Goal: Task Accomplishment & Management: Manage account settings

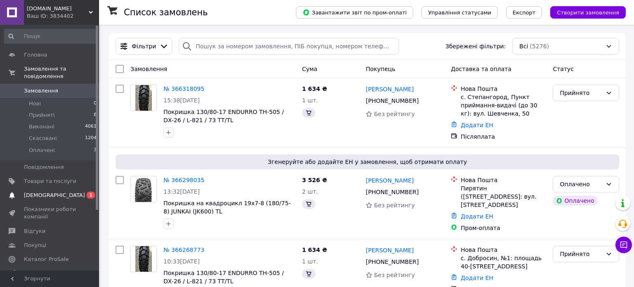
click at [41, 191] on span "[DEMOGRAPHIC_DATA]" at bounding box center [54, 194] width 61 height 7
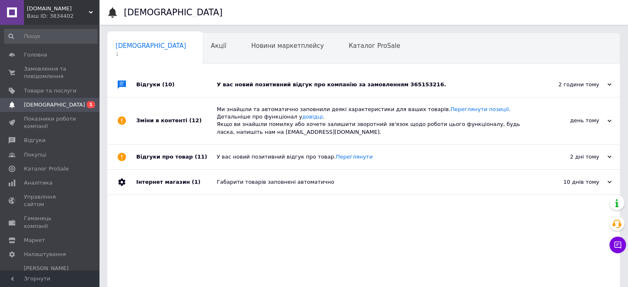
click at [300, 85] on div "У вас новий позитивний відгук про компанію за замовленням 365153216." at bounding box center [373, 84] width 312 height 7
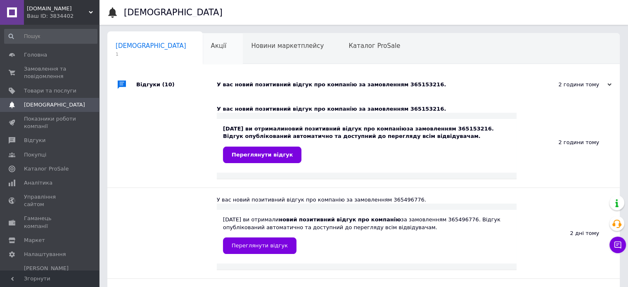
click at [203, 51] on div "Акції 0" at bounding box center [223, 48] width 40 height 31
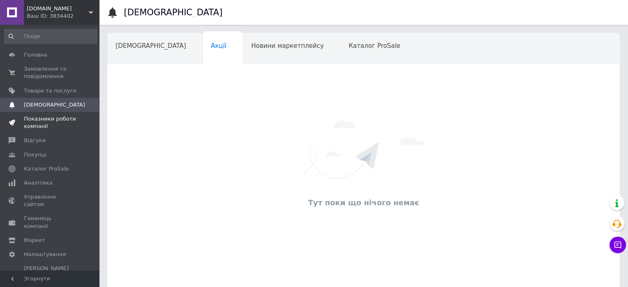
click at [41, 122] on span "Показники роботи компанії" at bounding box center [50, 122] width 52 height 15
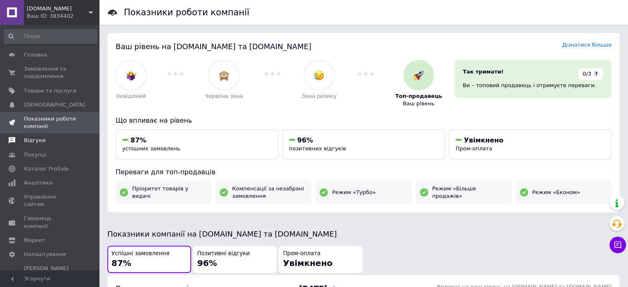
click at [43, 144] on span "Відгуки" at bounding box center [50, 140] width 52 height 7
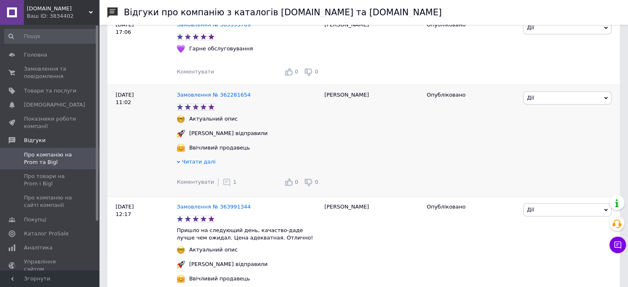
scroll to position [413, 0]
click at [223, 186] on icon at bounding box center [226, 181] width 8 height 8
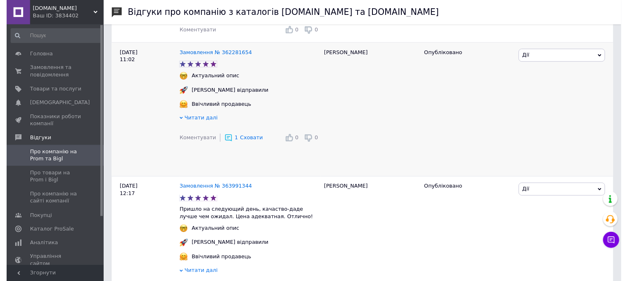
scroll to position [495, 0]
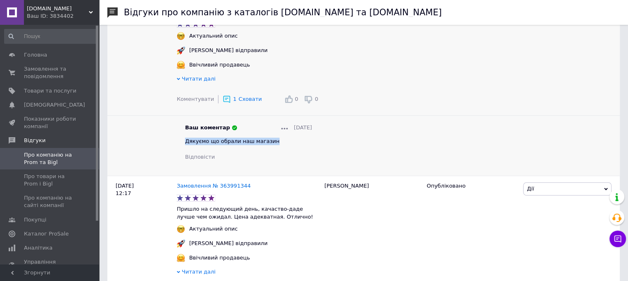
drag, startPoint x: 269, startPoint y: 147, endPoint x: 185, endPoint y: 147, distance: 84.2
click at [185, 145] on div "Дякуємо що обрали наш магазин" at bounding box center [248, 140] width 127 height 7
copy span "Дякуємо що обрали наш магазин"
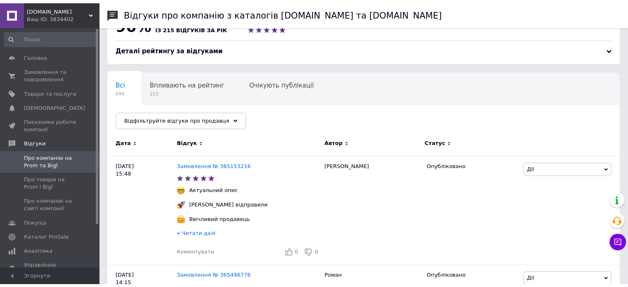
scroll to position [0, 0]
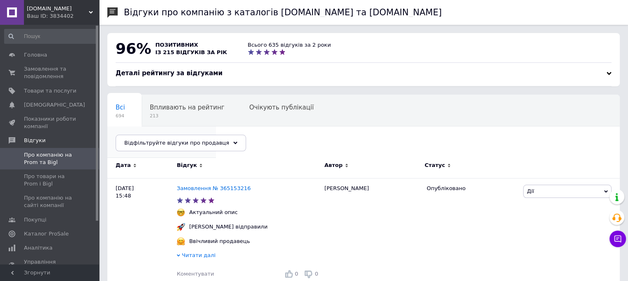
click at [199, 144] on span "4" at bounding box center [158, 147] width 84 height 6
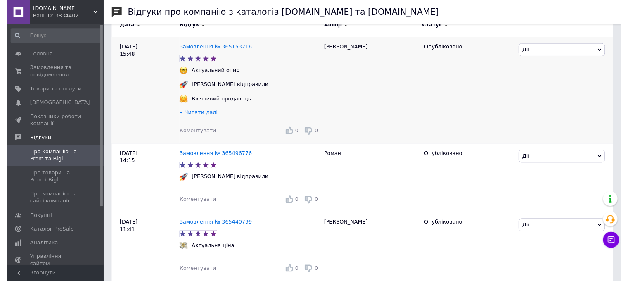
scroll to position [165, 0]
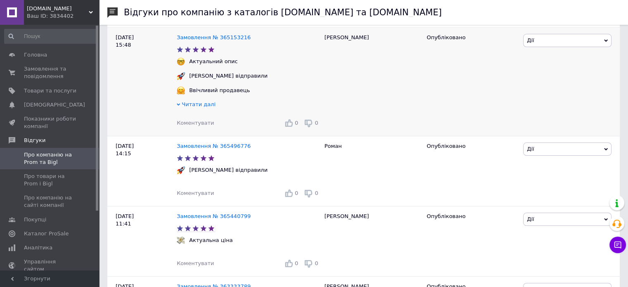
click at [194, 122] on span "Коментувати" at bounding box center [195, 123] width 37 height 6
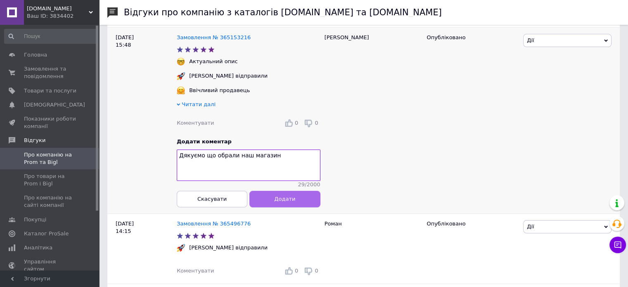
type textarea "Дякуємо що обрали наш магазин"
click at [279, 202] on span "Додати" at bounding box center [284, 199] width 21 height 6
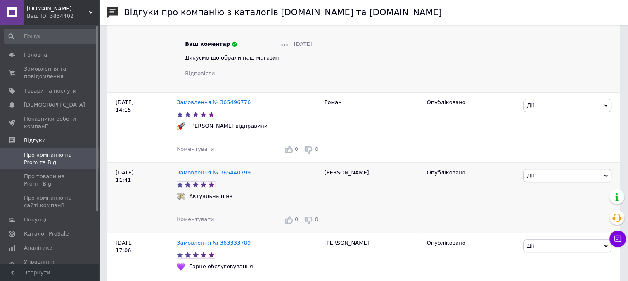
scroll to position [289, 0]
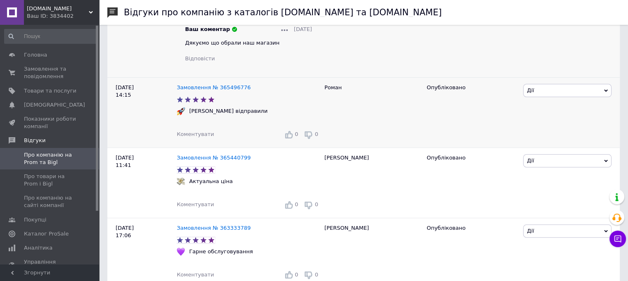
click at [199, 136] on span "Коментувати" at bounding box center [195, 134] width 37 height 6
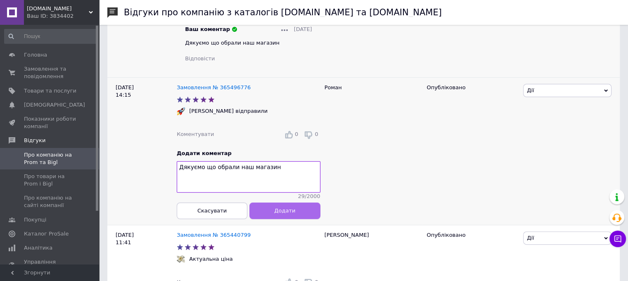
type textarea "Дякуємо що обрали наш магазин"
click at [296, 214] on button "Додати" at bounding box center [284, 210] width 71 height 17
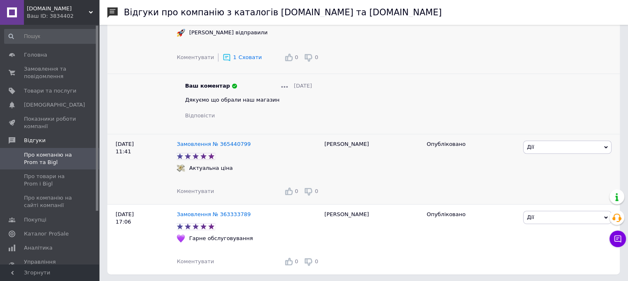
scroll to position [371, 0]
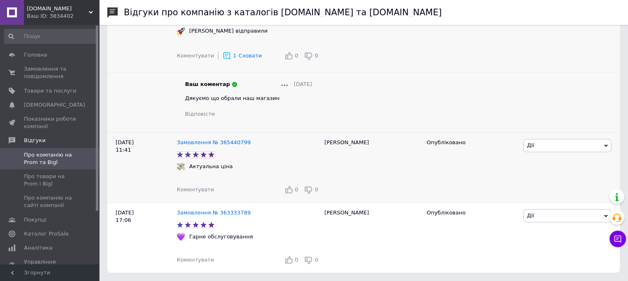
click at [200, 191] on span "Коментувати" at bounding box center [195, 189] width 37 height 6
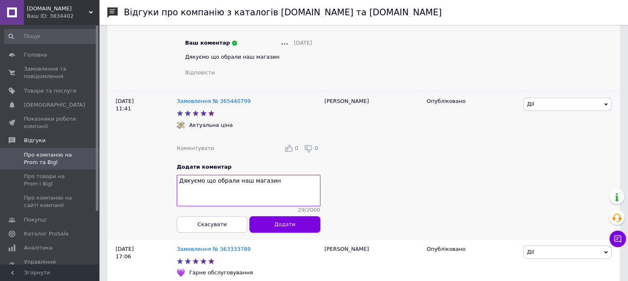
scroll to position [453, 0]
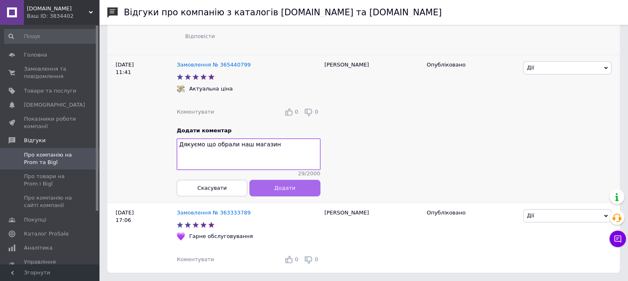
type textarea "Дякуємо що обрали наш магазин"
click at [281, 186] on span "Додати" at bounding box center [284, 187] width 21 height 6
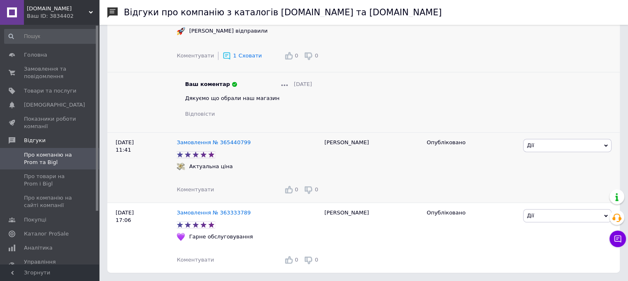
scroll to position [437, 0]
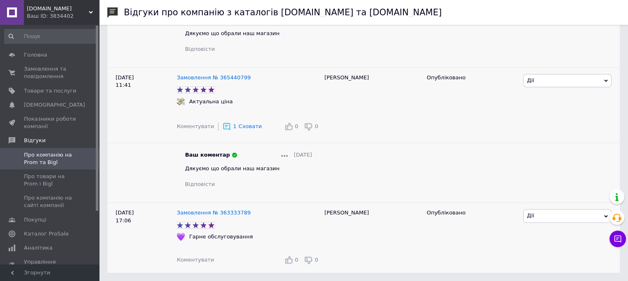
click at [200, 257] on span "Коментувати" at bounding box center [195, 259] width 37 height 6
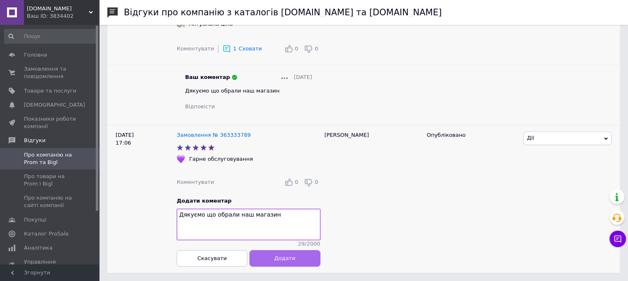
type textarea "Дякуємо що обрали наш магазин"
click at [282, 260] on span "Додати" at bounding box center [284, 258] width 21 height 6
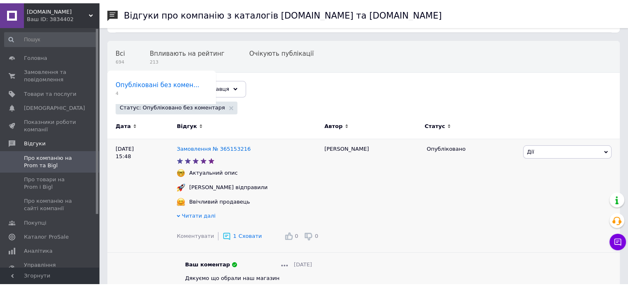
scroll to position [0, 0]
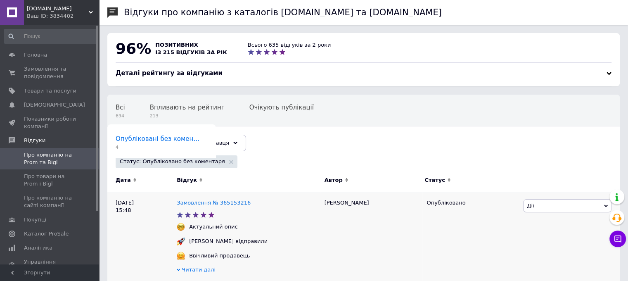
click at [199, 135] on span "Опубліковані без комен..." at bounding box center [158, 138] width 84 height 7
click at [278, 111] on span "Очікують публікації" at bounding box center [281, 107] width 64 height 7
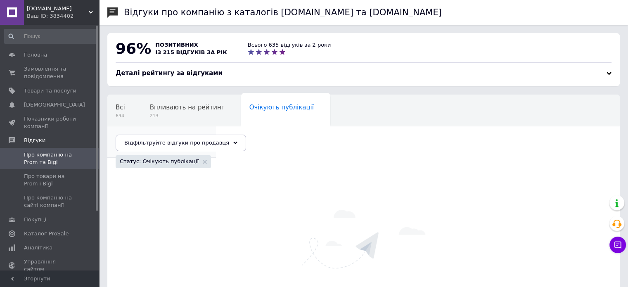
click at [199, 135] on span "Опубліковані без комен..." at bounding box center [158, 138] width 84 height 7
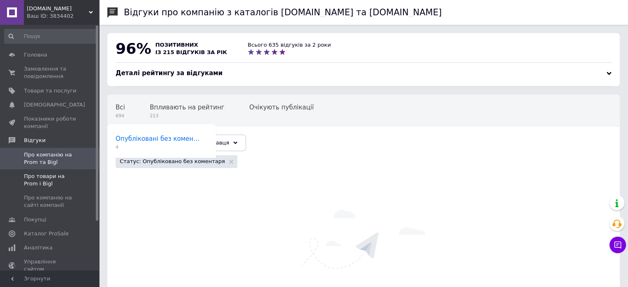
click at [26, 180] on span "Про товари на Prom і Bigl" at bounding box center [50, 179] width 52 height 15
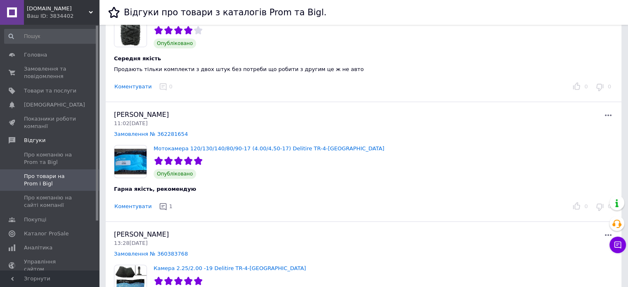
scroll to position [578, 0]
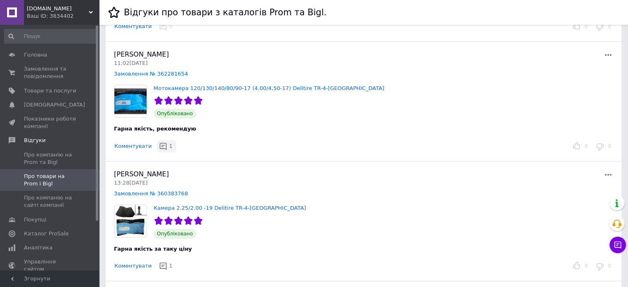
click at [159, 142] on icon "button" at bounding box center [163, 146] width 8 height 8
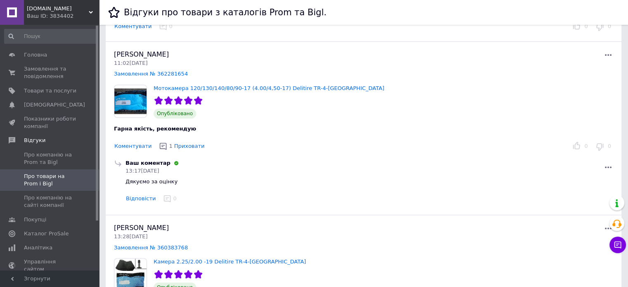
scroll to position [619, 0]
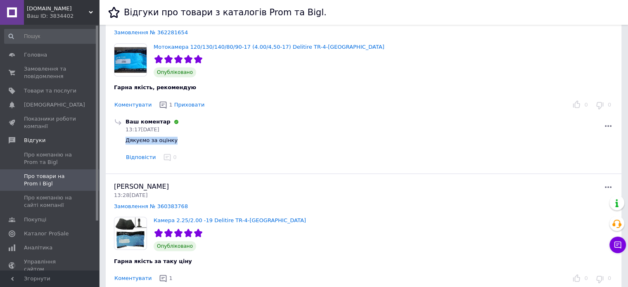
drag, startPoint x: 170, startPoint y: 138, endPoint x: 125, endPoint y: 139, distance: 44.6
click at [125, 139] on span "Дякуємо за оцінку" at bounding box center [151, 140] width 52 height 6
copy span "Дякуємо за оцінку"
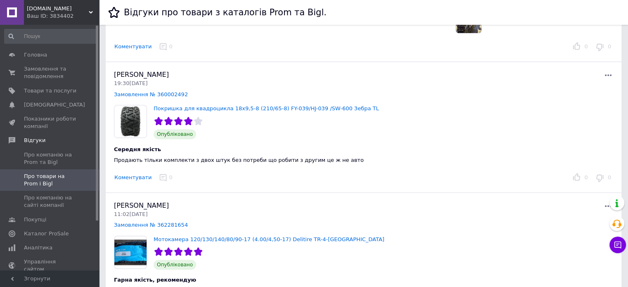
scroll to position [495, 0]
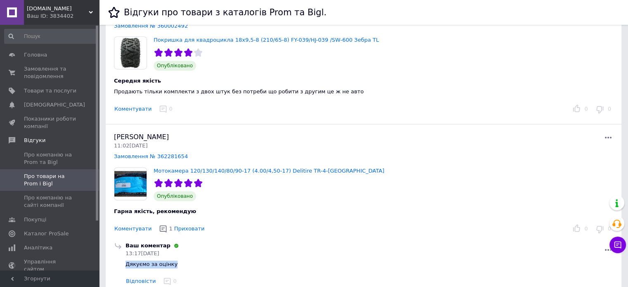
click at [135, 109] on button "Коментувати" at bounding box center [133, 109] width 38 height 9
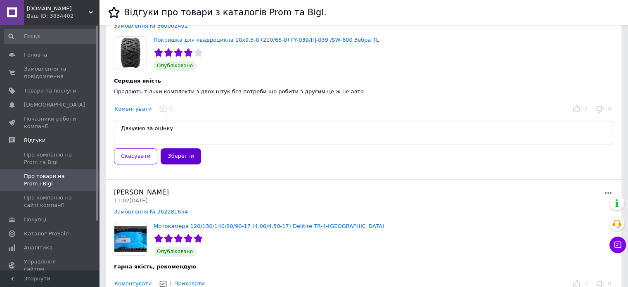
type textarea "Дякуємо за оцінку"
click at [171, 155] on button "Зберегти" at bounding box center [181, 156] width 40 height 16
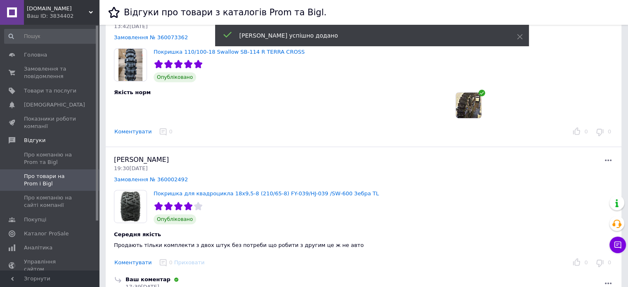
scroll to position [324, 0]
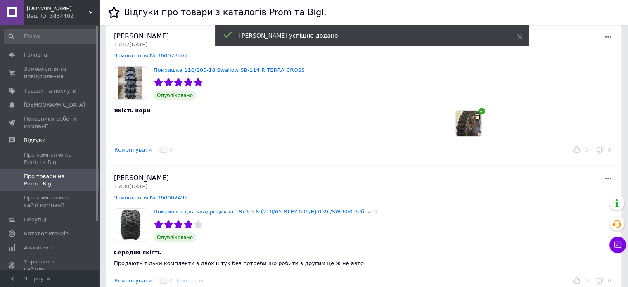
click at [132, 147] on button "Коментувати" at bounding box center [133, 150] width 38 height 9
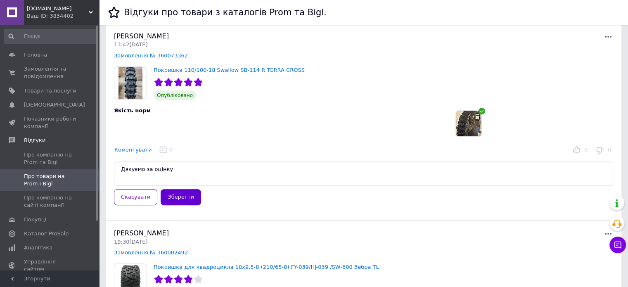
type textarea "Дякуємо за оцінку"
click at [174, 193] on button "Зберегти" at bounding box center [181, 197] width 40 height 16
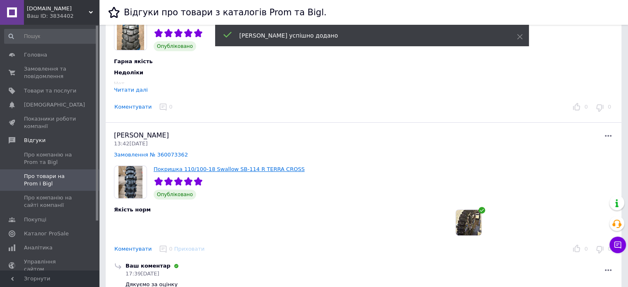
scroll to position [200, 0]
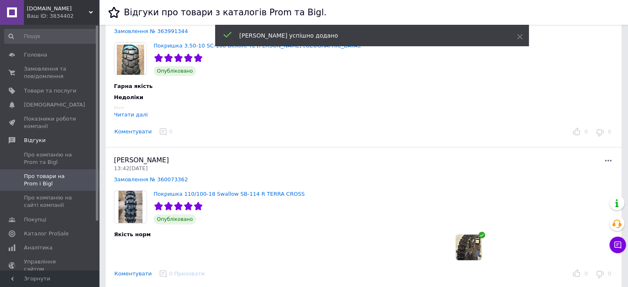
click at [130, 132] on button "Коментувати" at bounding box center [133, 132] width 38 height 9
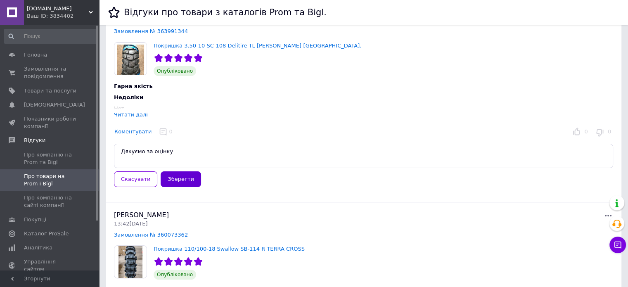
type textarea "Дякуємо за оцінку"
click at [177, 180] on button "Зберегти" at bounding box center [181, 179] width 40 height 16
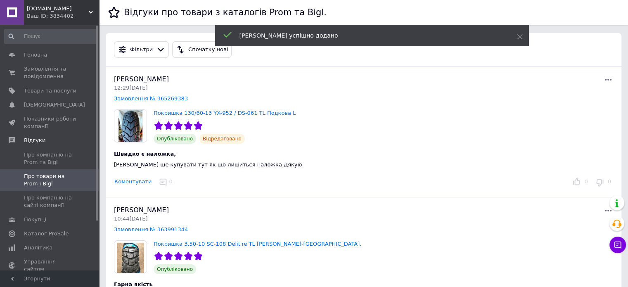
scroll to position [0, 0]
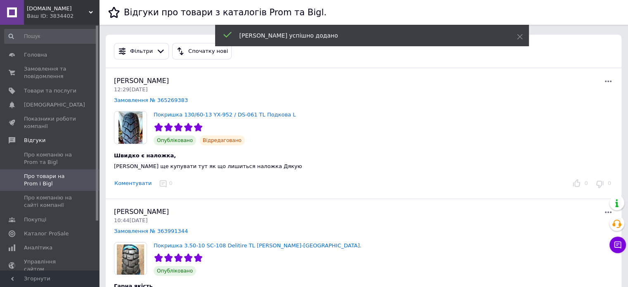
click at [126, 183] on button "Коментувати" at bounding box center [133, 183] width 38 height 9
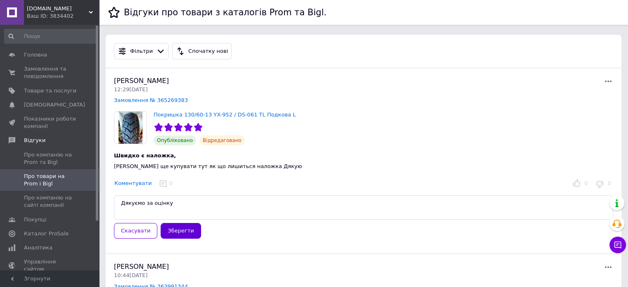
type textarea "Дякуємо за оцінку"
click at [178, 226] on button "Зберегти" at bounding box center [181, 231] width 40 height 16
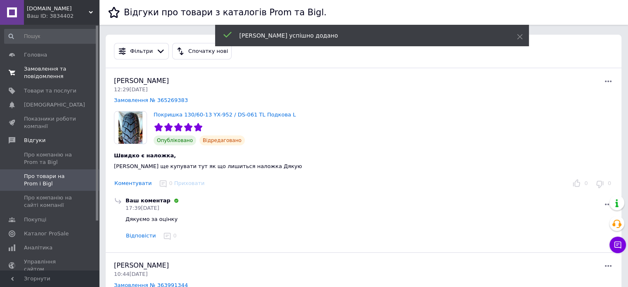
click at [40, 71] on span "Замовлення та повідомлення" at bounding box center [50, 72] width 52 height 15
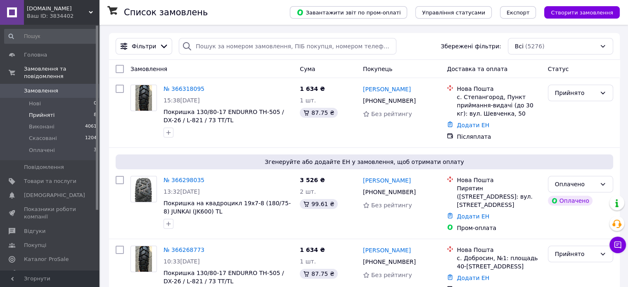
click at [35, 111] on span "Прийняті" at bounding box center [42, 114] width 26 height 7
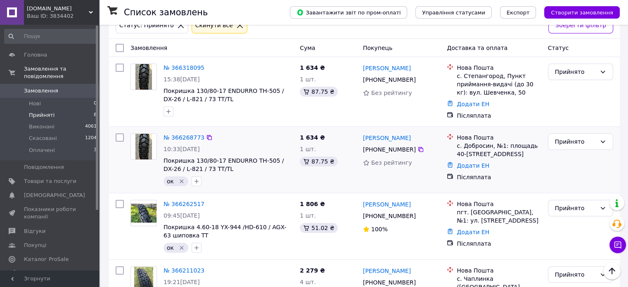
scroll to position [41, 0]
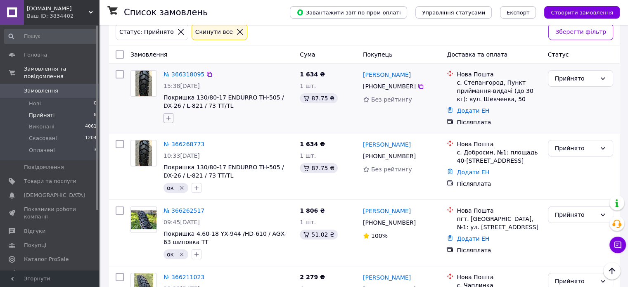
click at [170, 116] on icon "button" at bounding box center [168, 118] width 7 height 7
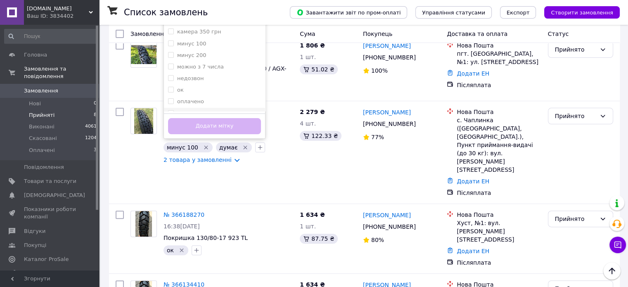
scroll to position [83, 0]
click at [170, 48] on input "ок" at bounding box center [170, 49] width 5 height 5
checkbox input "true"
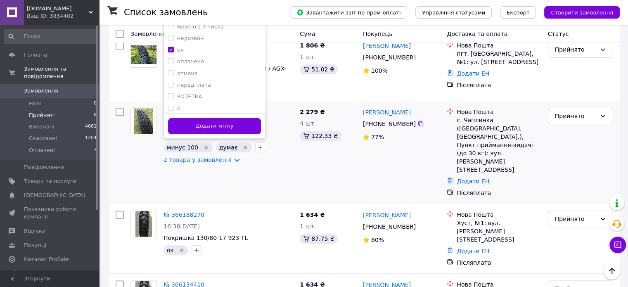
click at [204, 123] on button "Додати мітку" at bounding box center [214, 126] width 93 height 16
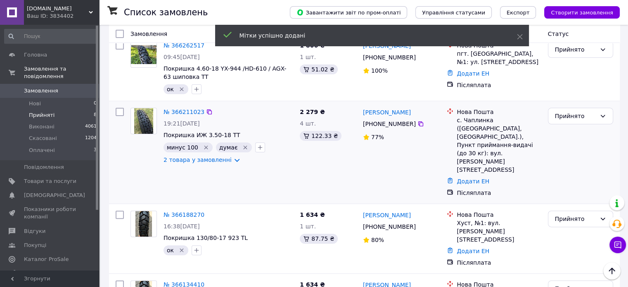
click at [242, 147] on icon "Видалити мітку" at bounding box center [245, 147] width 7 height 7
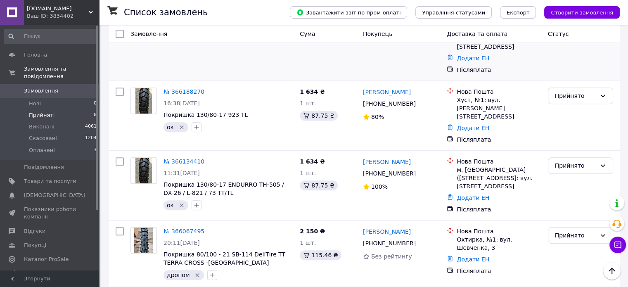
scroll to position [371, 0]
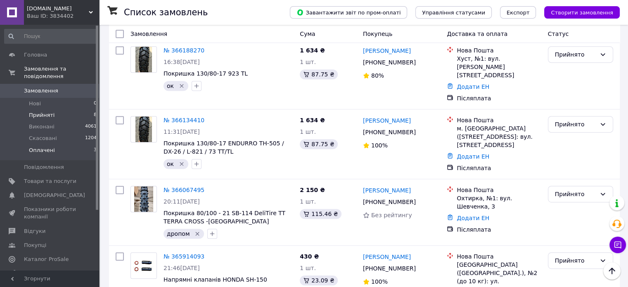
click at [48, 147] on span "Оплачені" at bounding box center [42, 150] width 26 height 7
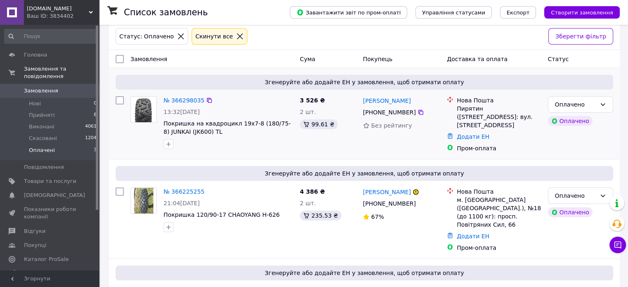
scroll to position [96, 0]
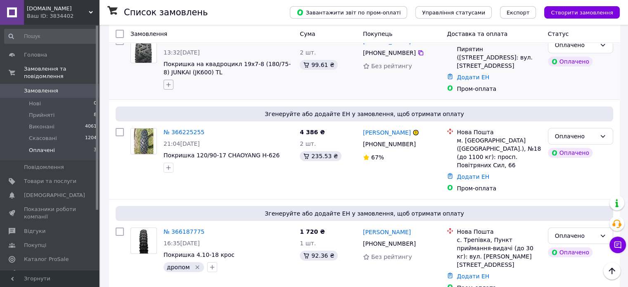
click at [169, 85] on icon "button" at bounding box center [168, 85] width 5 height 5
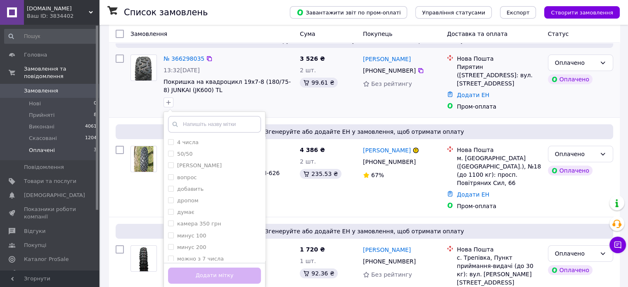
scroll to position [83, 0]
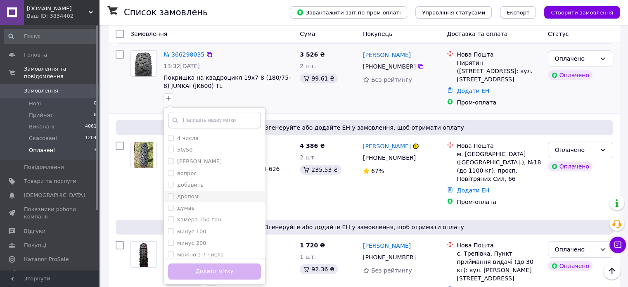
drag, startPoint x: 195, startPoint y: 197, endPoint x: 198, endPoint y: 201, distance: 4.5
click at [195, 197] on label "дропом" at bounding box center [187, 196] width 21 height 6
checkbox input "true"
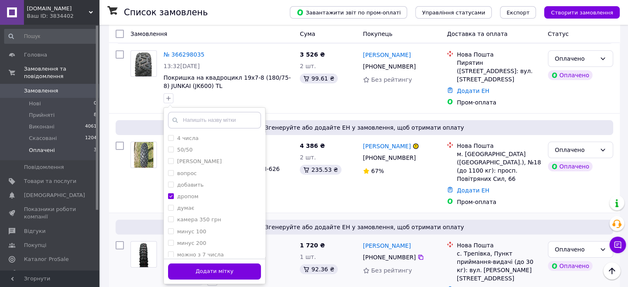
click at [210, 270] on button "Додати мітку" at bounding box center [214, 271] width 93 height 16
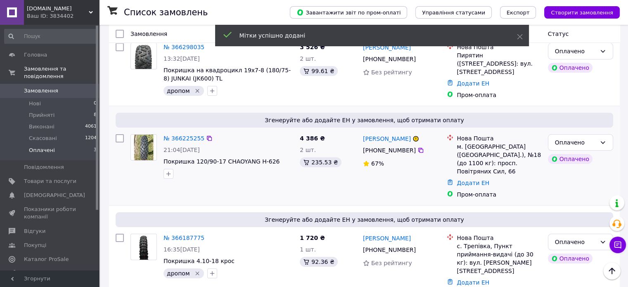
scroll to position [96, 0]
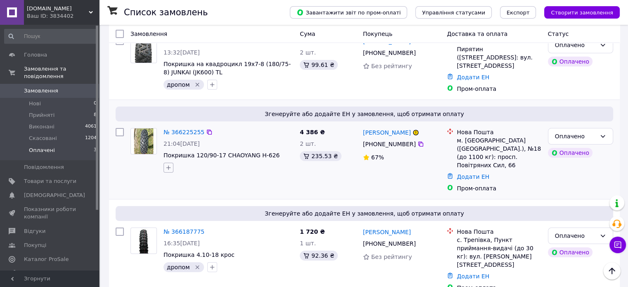
click at [167, 164] on icon "button" at bounding box center [168, 167] width 7 height 7
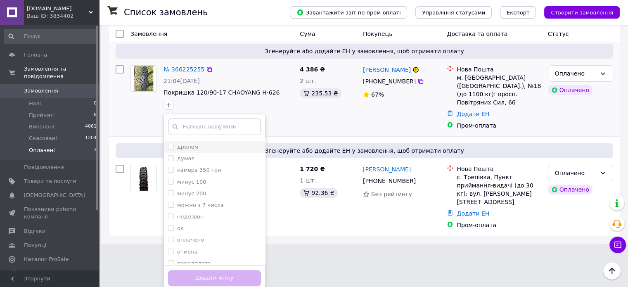
scroll to position [97, 0]
click at [172, 184] on input "ок" at bounding box center [170, 186] width 5 height 5
checkbox input "true"
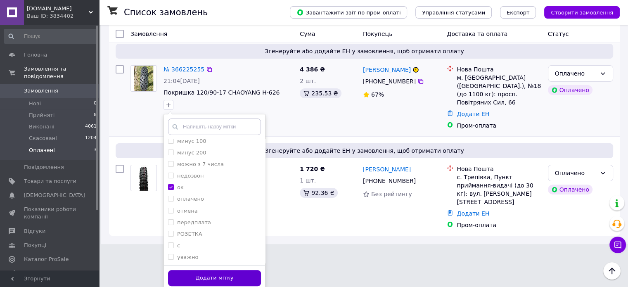
click at [220, 270] on button "Додати мітку" at bounding box center [214, 278] width 93 height 16
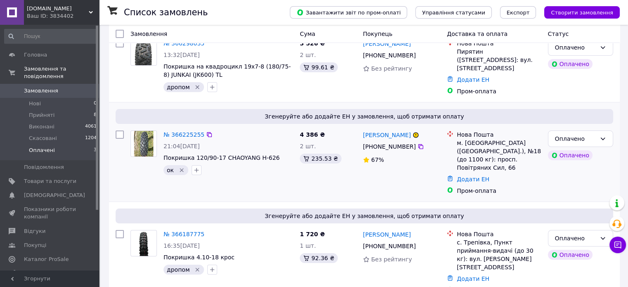
scroll to position [96, 0]
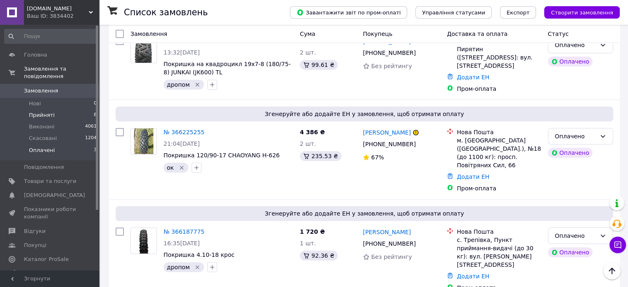
click at [43, 111] on span "Прийняті" at bounding box center [42, 114] width 26 height 7
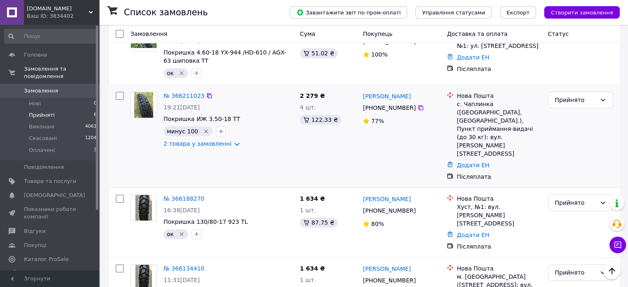
scroll to position [248, 0]
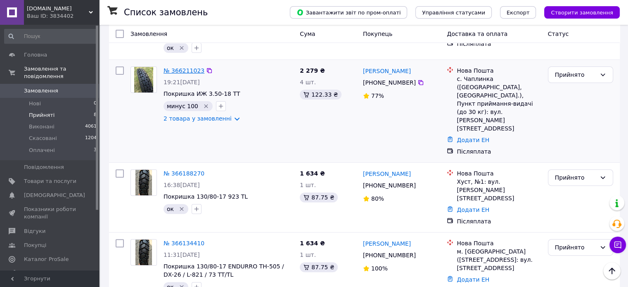
click at [190, 70] on link "№ 366211023" at bounding box center [183, 70] width 41 height 7
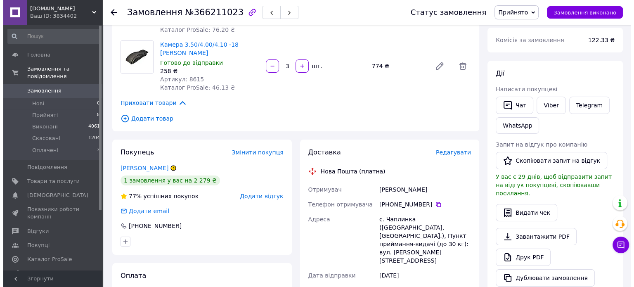
scroll to position [124, 0]
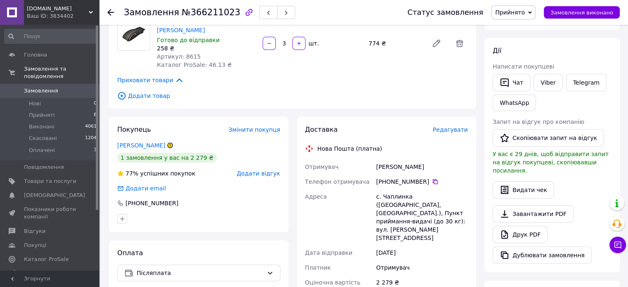
click at [451, 126] on span "Редагувати" at bounding box center [449, 129] width 35 height 7
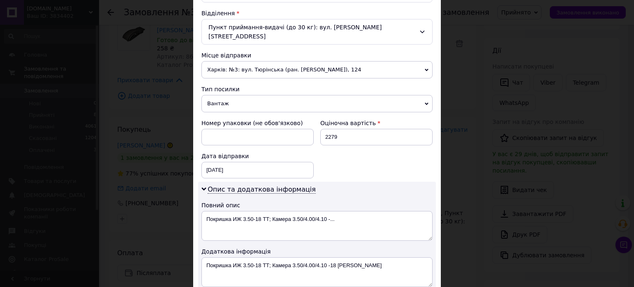
scroll to position [289, 0]
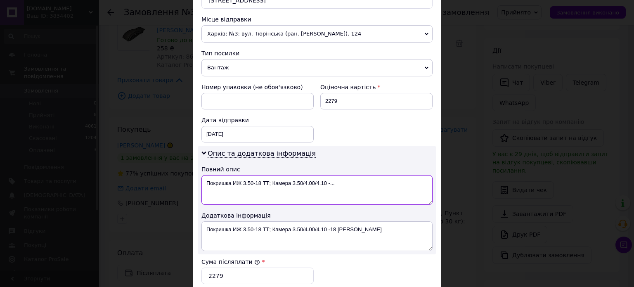
drag, startPoint x: 346, startPoint y: 171, endPoint x: 269, endPoint y: 172, distance: 77.2
click at [269, 175] on textarea "Покришка ИЖ 3.50-18 ТТ; Камера 3.50/4.00/4.10 -..." at bounding box center [316, 190] width 231 height 30
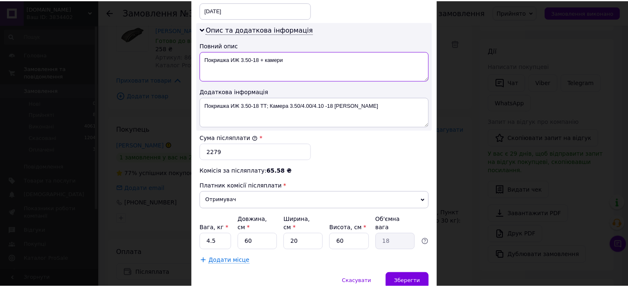
scroll to position [432, 0]
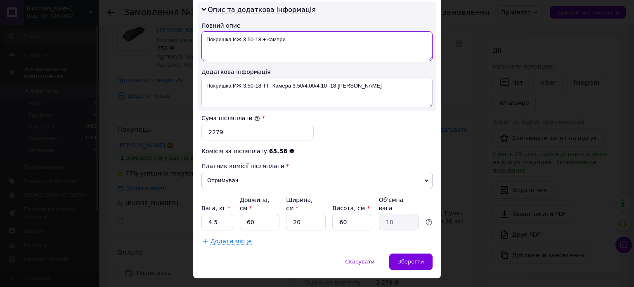
type textarea "Покришка ИЖ 3.50-18 + камери"
drag, startPoint x: 301, startPoint y: 200, endPoint x: 289, endPoint y: 202, distance: 12.6
click at [289, 214] on input "20" at bounding box center [306, 222] width 40 height 17
type input "1"
type input "0.9"
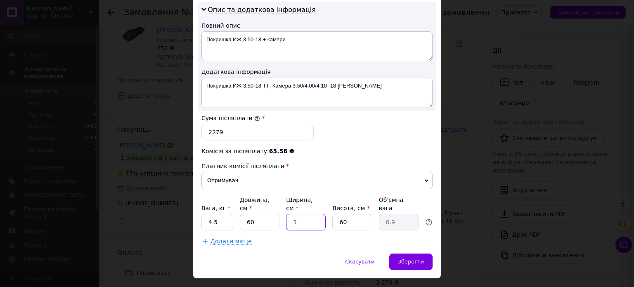
type input "10"
type input "9"
type input "1"
type input "0.9"
type input "8"
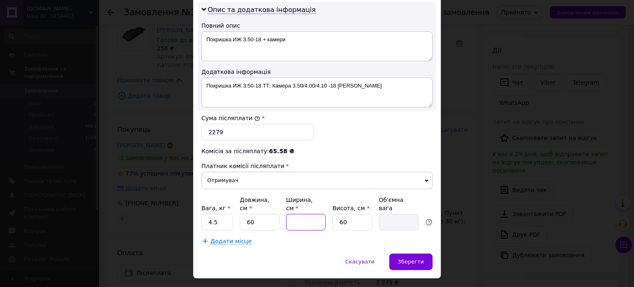
type input "7.2"
type input "8"
click at [406, 253] on div "Зберегти" at bounding box center [410, 261] width 43 height 17
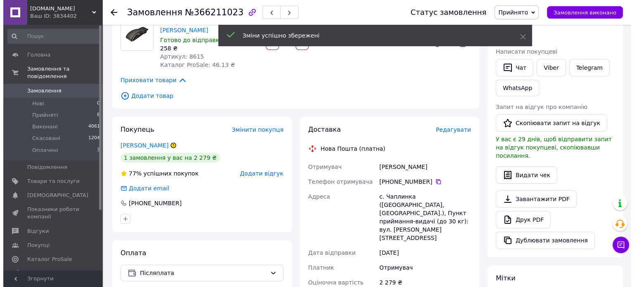
scroll to position [121, 0]
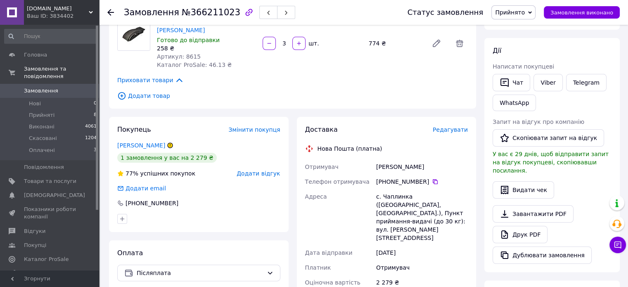
click at [444, 126] on span "Редагувати" at bounding box center [449, 129] width 35 height 7
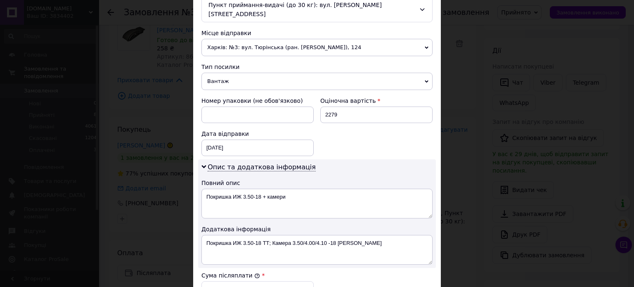
scroll to position [289, 0]
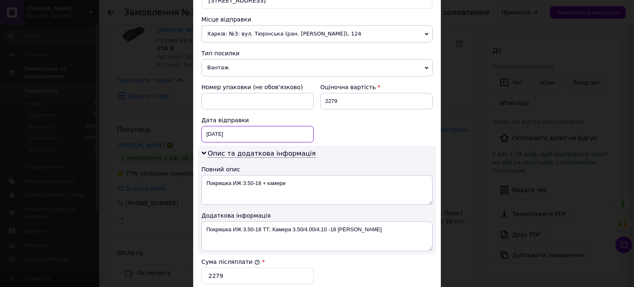
drag, startPoint x: 246, startPoint y: 123, endPoint x: 239, endPoint y: 130, distance: 9.9
click at [246, 126] on div "[DATE] < 2025 > < Октябрь > Пн Вт Ср Чт Пт Сб Вс 29 30 1 2 3 4 5 6 7 8 9 10 11 …" at bounding box center [257, 134] width 112 height 17
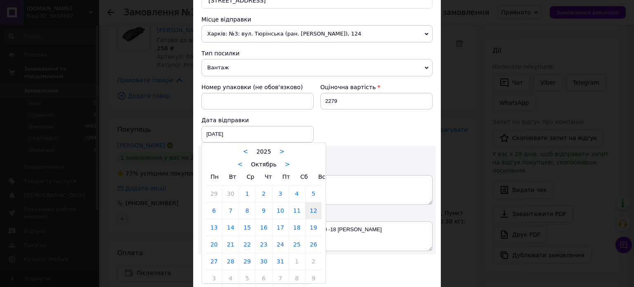
drag, startPoint x: 215, startPoint y: 217, endPoint x: 224, endPoint y: 213, distance: 9.3
click at [216, 219] on link "13" at bounding box center [214, 227] width 16 height 17
type input "[DATE]"
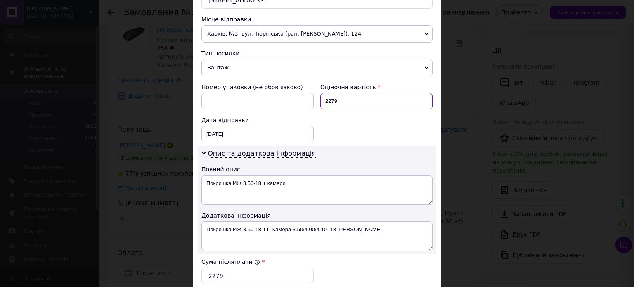
click at [328, 93] on input "2279" at bounding box center [376, 101] width 112 height 17
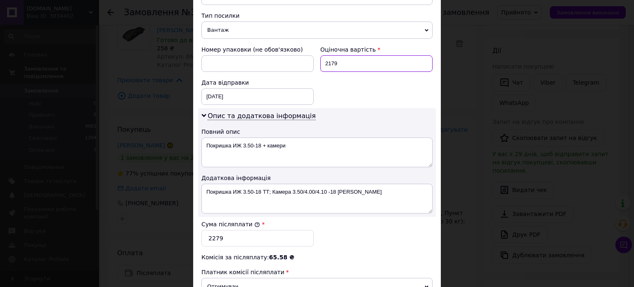
scroll to position [371, 0]
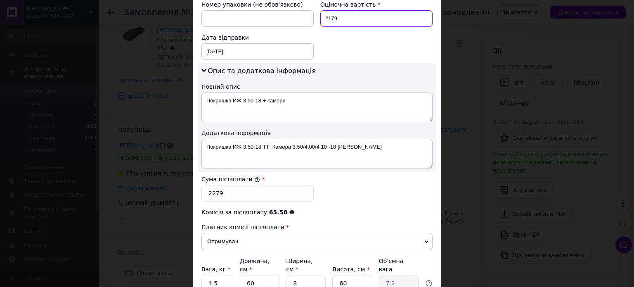
type input "2179"
click at [213, 185] on input "2279" at bounding box center [257, 193] width 112 height 17
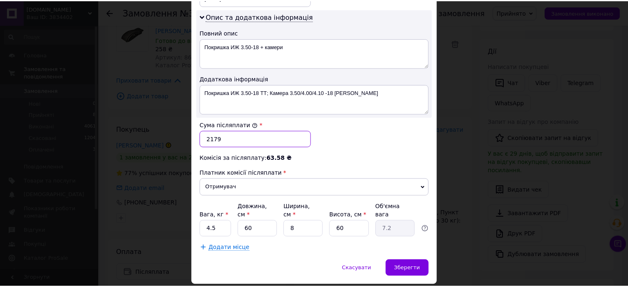
scroll to position [432, 0]
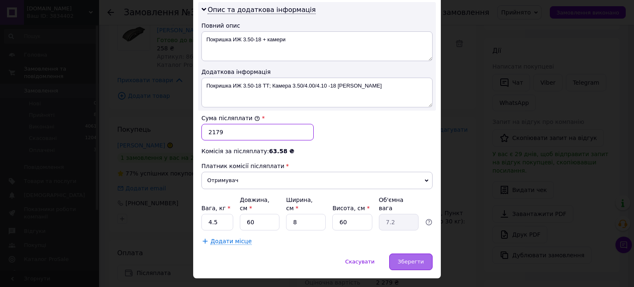
type input "2179"
click at [406, 258] on span "Зберегти" at bounding box center [411, 261] width 26 height 6
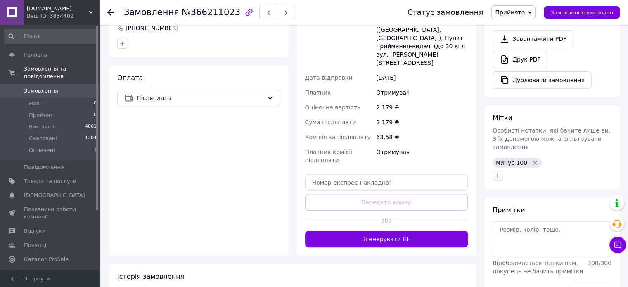
scroll to position [330, 0]
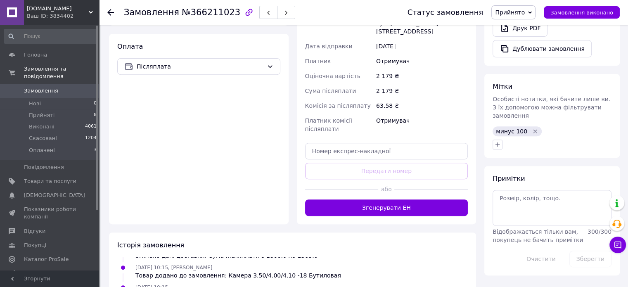
drag, startPoint x: 391, startPoint y: 183, endPoint x: 412, endPoint y: 182, distance: 21.1
click at [391, 199] on button "Згенерувати ЕН" at bounding box center [386, 207] width 163 height 17
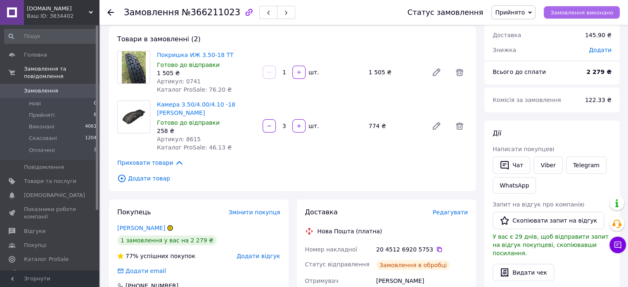
scroll to position [181, 0]
click at [581, 12] on span "Замовлення виконано" at bounding box center [581, 12] width 63 height 6
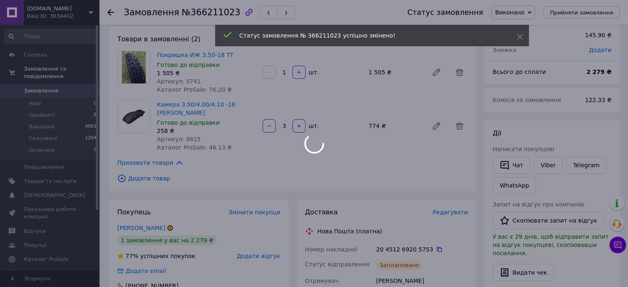
scroll to position [201, 0]
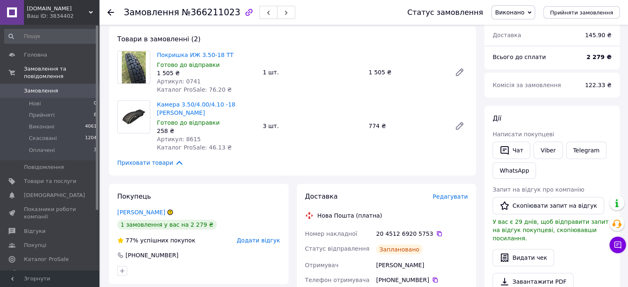
click at [109, 12] on use at bounding box center [110, 12] width 7 height 7
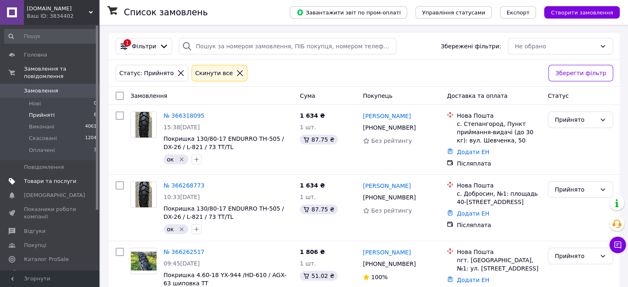
click at [51, 177] on span "Товари та послуги" at bounding box center [50, 180] width 52 height 7
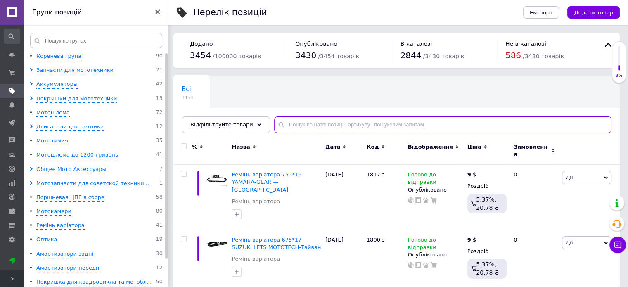
click at [296, 123] on input "text" at bounding box center [442, 124] width 337 height 17
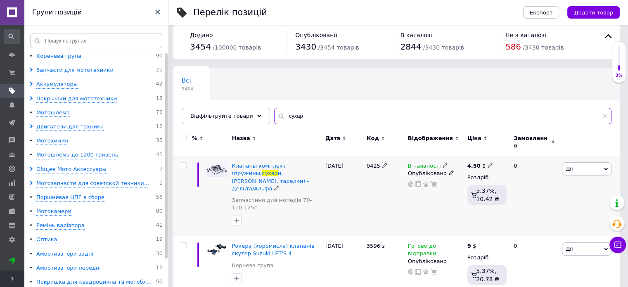
scroll to position [11, 0]
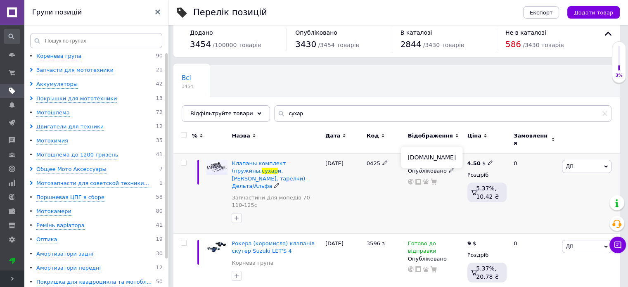
click at [418, 179] on icon at bounding box center [418, 182] width 6 height 6
click at [299, 116] on input "сухар" at bounding box center [442, 113] width 337 height 17
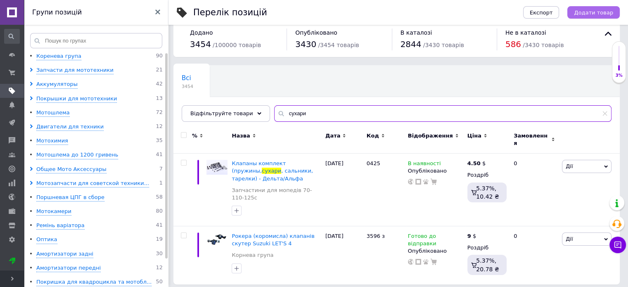
type input "сухари"
click at [599, 13] on span "Додати товар" at bounding box center [593, 12] width 39 height 6
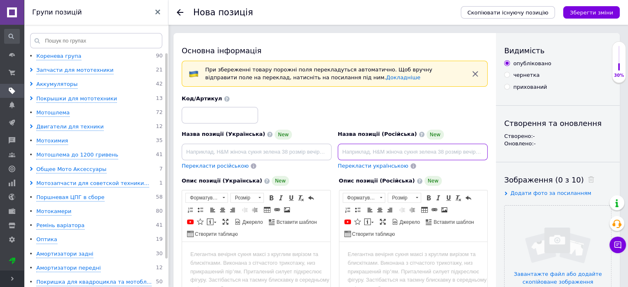
paste input "Сухарики/Сухарі клапанів Дельта/Альфа та 4т скутери 4 штуки"
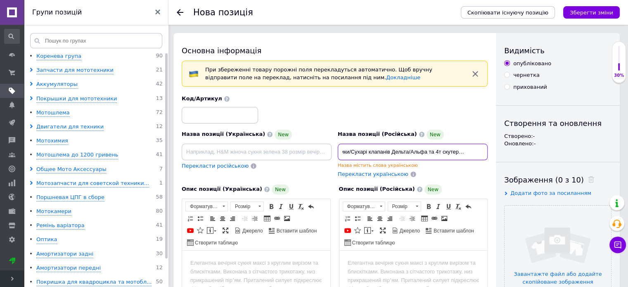
type input "Сухарики/Сухарі клапанів Дельта/Альфа та 4т скутери 4 штуки"
paste input "Сухарики/Сухарі клапанів Дельта/Альфа та 4т скутери 4 штуки"
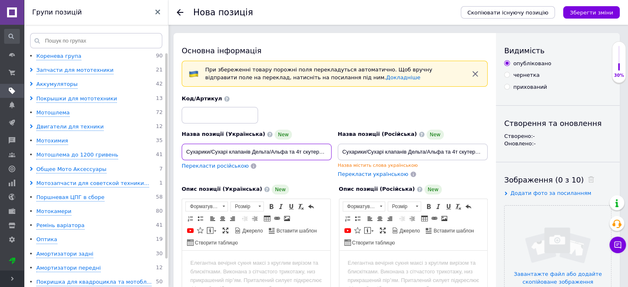
scroll to position [0, 17]
type input "Сухарики/Сухарі клапанів Дельта/Альфа та 4т скутери 4 штуки"
click at [203, 165] on span "Перекласти російською" at bounding box center [215, 166] width 67 height 6
type input "Сухарики/Сухари клапанов Дельта/Альфа и 4т скутеры 4 штуки"
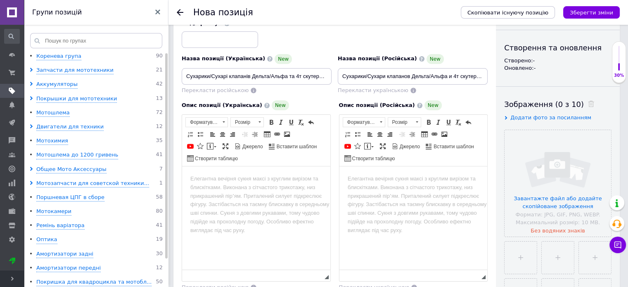
scroll to position [124, 0]
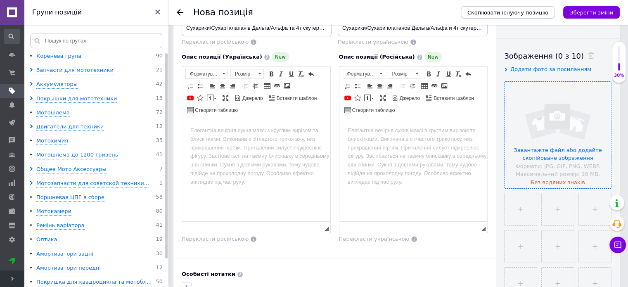
click at [543, 144] on input "file" at bounding box center [557, 135] width 106 height 106
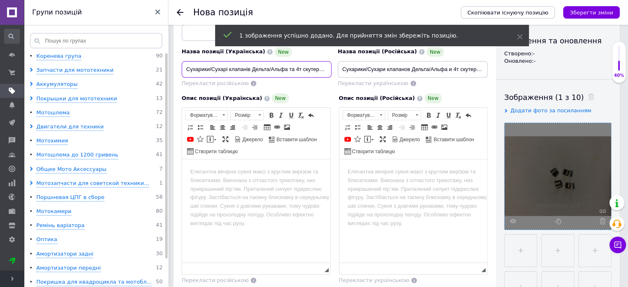
scroll to position [0, 17]
drag, startPoint x: 183, startPoint y: 68, endPoint x: 286, endPoint y: 66, distance: 103.2
click at [338, 71] on div "Назва позиції (Українська) [GEOGRAPHIC_DATA]/Сухарі клапанів Дельта/Альфа та 4т…" at bounding box center [335, 49] width 312 height 81
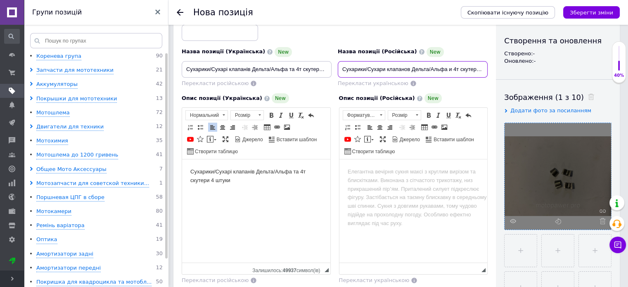
scroll to position [0, 19]
drag, startPoint x: 340, startPoint y: 68, endPoint x: 456, endPoint y: 76, distance: 115.8
click at [487, 75] on div "Назва позиції (Російська) [GEOGRAPHIC_DATA]/Сухари клапанов Дельта/Альфа и 4т с…" at bounding box center [413, 67] width 156 height 47
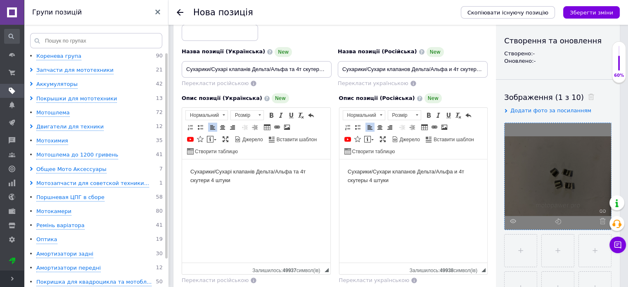
click at [213, 31] on input at bounding box center [220, 32] width 76 height 17
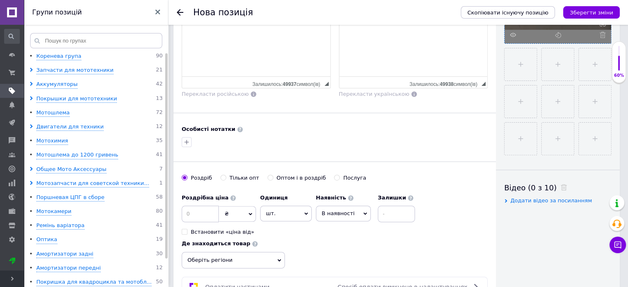
scroll to position [289, 0]
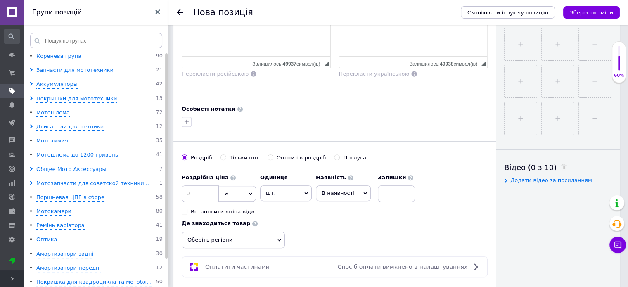
type input "8919 з"
click at [288, 193] on span "шт." at bounding box center [286, 193] width 52 height 16
drag, startPoint x: 281, startPoint y: 239, endPoint x: 273, endPoint y: 235, distance: 8.7
click at [279, 239] on li "комплект" at bounding box center [285, 243] width 51 height 12
click at [234, 194] on span "₴" at bounding box center [237, 194] width 37 height 16
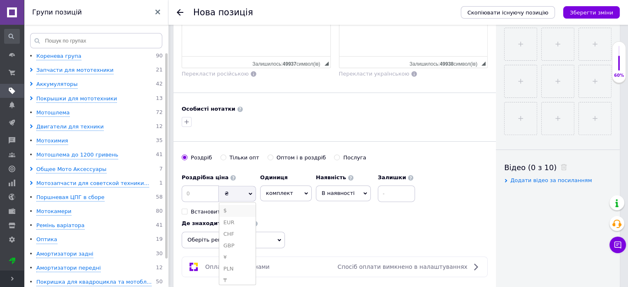
click at [231, 208] on li "$" at bounding box center [237, 211] width 36 height 12
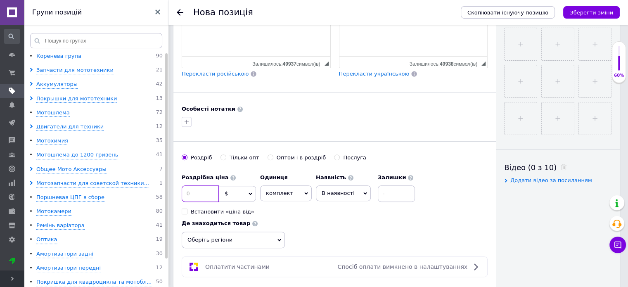
click at [206, 196] on input at bounding box center [200, 193] width 37 height 17
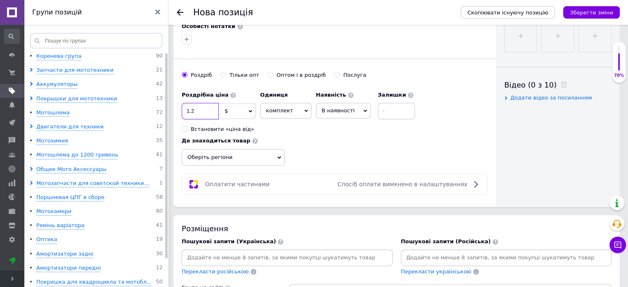
scroll to position [413, 0]
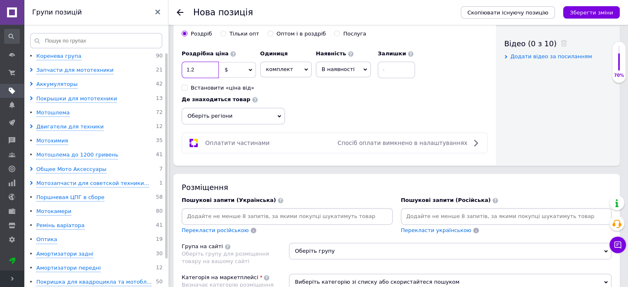
type input "1.2"
drag, startPoint x: 333, startPoint y: 67, endPoint x: 337, endPoint y: 87, distance: 20.5
click at [334, 67] on span "В наявності" at bounding box center [337, 69] width 33 height 6
click at [338, 117] on li "Готово до відправки" at bounding box center [343, 120] width 54 height 19
click at [426, 211] on input at bounding box center [506, 216] width 208 height 12
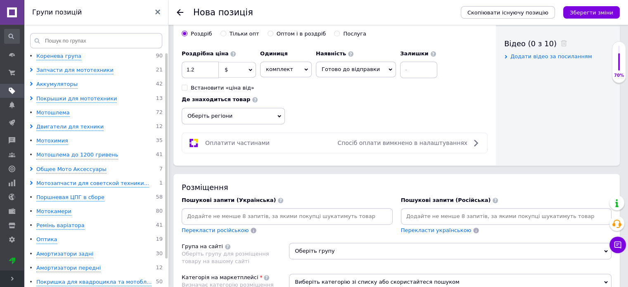
paste input "Сухарики/Сухарі клапанів Дельта/Альфа та 4т скутери 4 штуки"
type input "Сухарики/Сухарі клапанів Дельта/Альфа та 4т скутери 4 штуки"
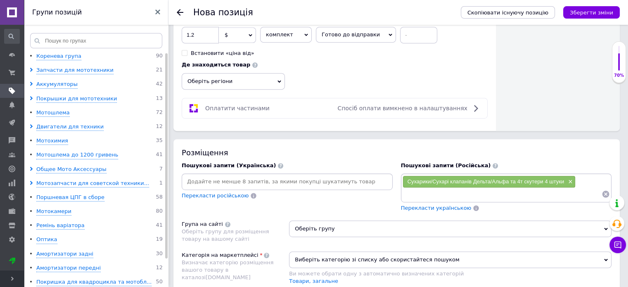
scroll to position [495, 0]
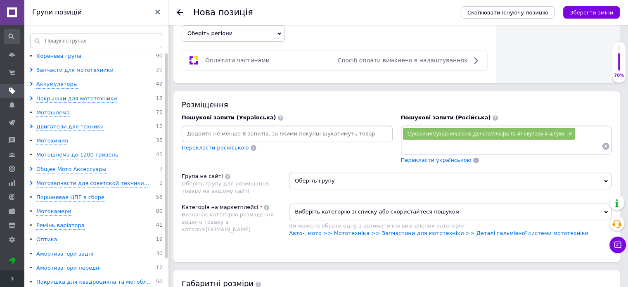
paste input "Сухарики/Сухарі клапанів Дельта/Альфа та 4т скутери 4 штуки"
type input "Сухарики/Сухарі клапанів Дельта/Альфа"
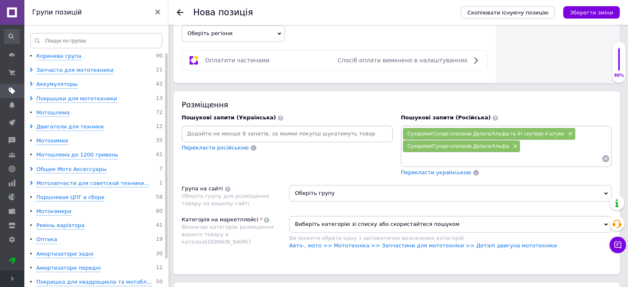
paste input "Сухарики/Сухарі клапанів Дельта/Альфа та 4т скутери 4 штуки"
drag, startPoint x: 432, startPoint y: 155, endPoint x: 403, endPoint y: 156, distance: 29.3
click at [403, 156] on input "Сухарики/Сухарі клапанів Дельта/Альфа та 4т скутери 4 штуки" at bounding box center [501, 158] width 199 height 12
type input "Сухарі клапанів Дельта/Альфа та 4т скутери 4 штуки"
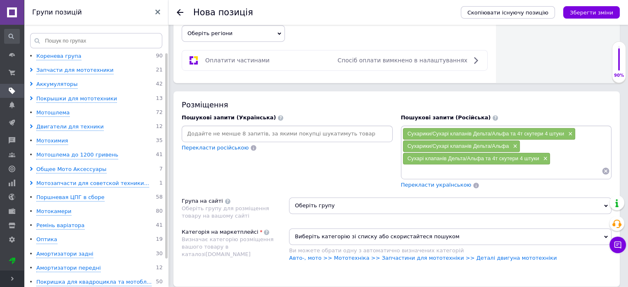
paste input "Сухарики/Сухарі клапанів Дельта/Альфа та 4т скутери 4 штуки"
drag, startPoint x: 542, startPoint y: 171, endPoint x: 449, endPoint y: 172, distance: 93.3
click at [449, 172] on input "Сухарики/Сухарі клапанів Дельта/Альфа та 4т скутери 4 штуки" at bounding box center [501, 171] width 199 height 12
click at [431, 167] on input "Сухарики/Сухарі" at bounding box center [501, 171] width 199 height 12
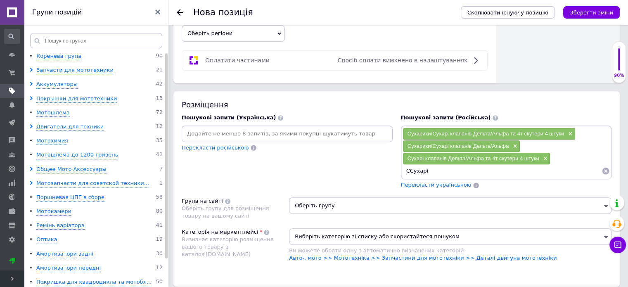
type input "Сухарі"
click at [432, 184] on span "Перекласти українською" at bounding box center [436, 185] width 71 height 6
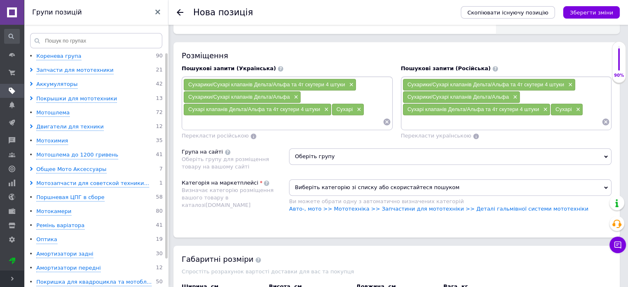
scroll to position [578, 0]
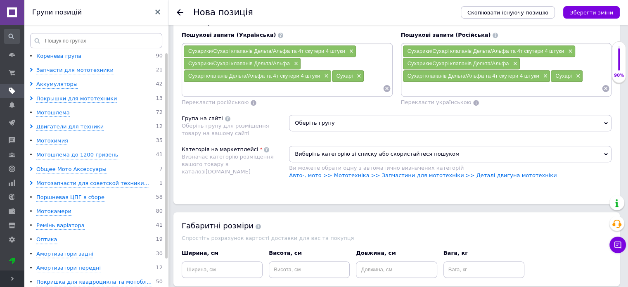
click at [351, 151] on span "Виберіть категорію зі списку або скористайтеся пошуком" at bounding box center [450, 154] width 322 height 17
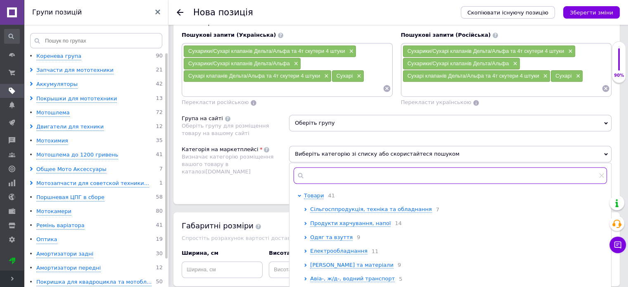
click at [361, 170] on input "text" at bounding box center [449, 175] width 313 height 17
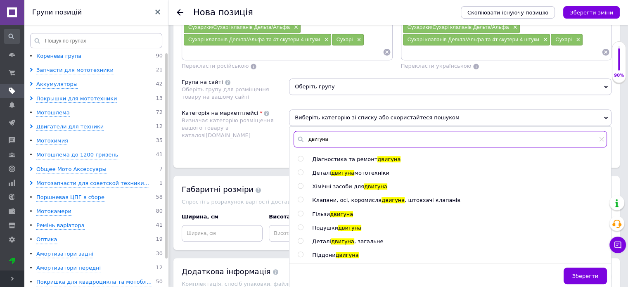
scroll to position [654, 0]
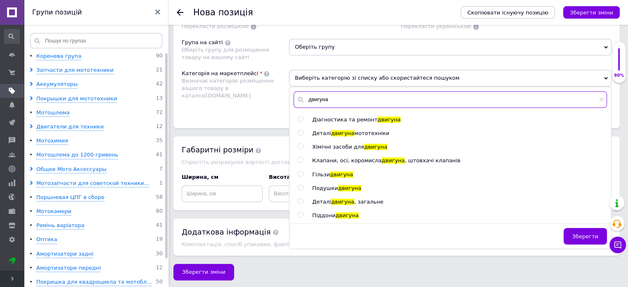
type input "двигуна"
click at [354, 130] on span "мототехніки" at bounding box center [371, 133] width 35 height 6
radio input "true"
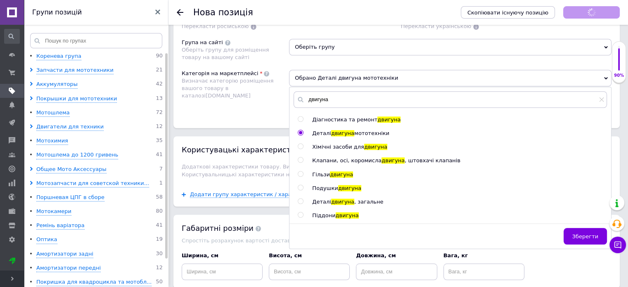
click at [241, 113] on div "Розміщення Пошукові запити (Українська) Сухарики/Сухарі клапанів Дельта/Альфа т…" at bounding box center [396, 31] width 446 height 196
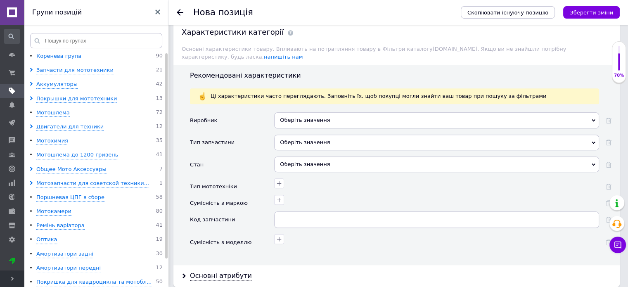
scroll to position [777, 0]
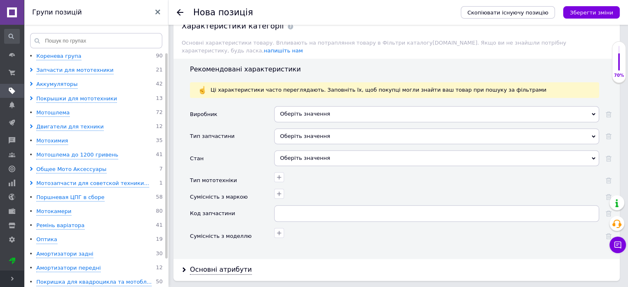
click at [283, 106] on div "Оберіть значення" at bounding box center [436, 114] width 325 height 16
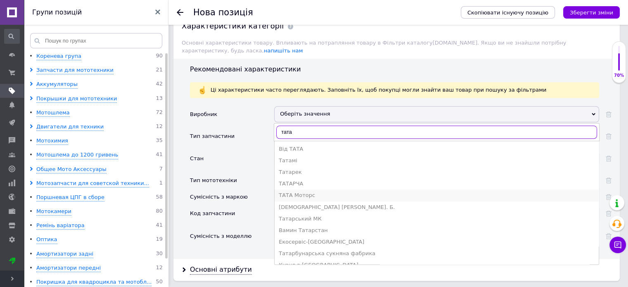
type input "тата"
drag, startPoint x: 299, startPoint y: 183, endPoint x: 294, endPoint y: 188, distance: 6.7
click at [298, 191] on div "ТАТА Моторс" at bounding box center [437, 194] width 316 height 7
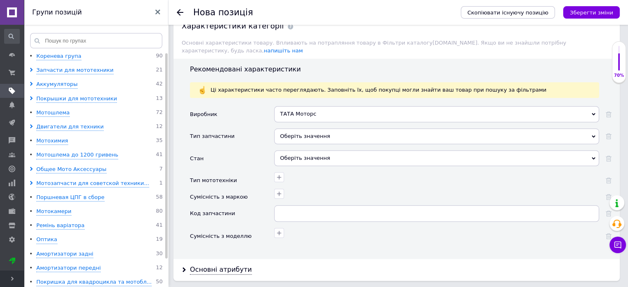
click at [304, 128] on div "Оберіть значення" at bounding box center [436, 136] width 325 height 16
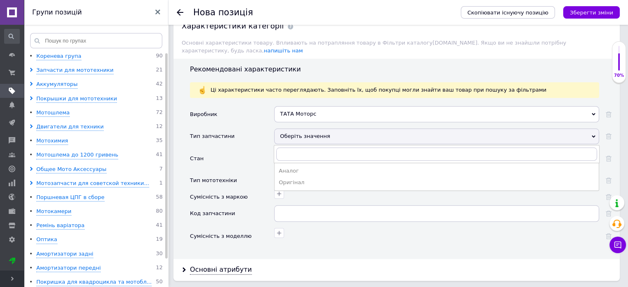
click at [293, 167] on div "Аналог" at bounding box center [437, 170] width 316 height 7
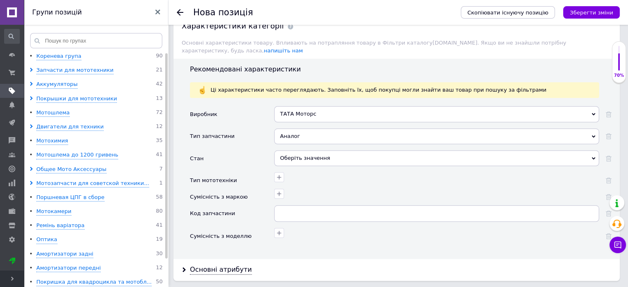
click at [300, 150] on div "Оберіть значення" at bounding box center [436, 158] width 325 height 16
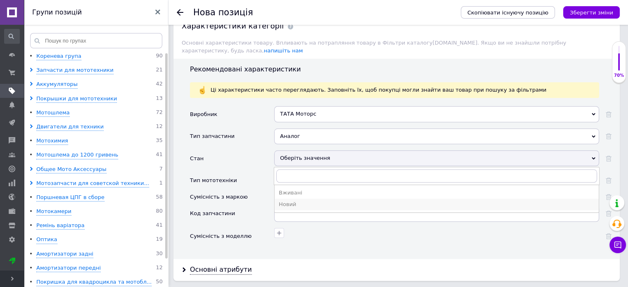
click at [295, 201] on div "Новий" at bounding box center [437, 204] width 316 height 7
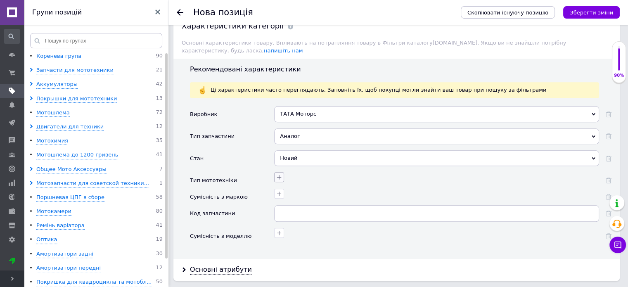
click at [279, 174] on icon "button" at bounding box center [279, 177] width 7 height 7
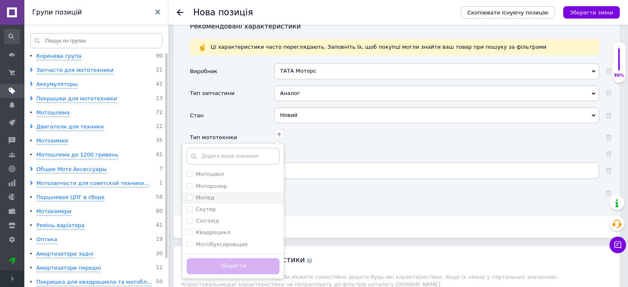
scroll to position [860, 0]
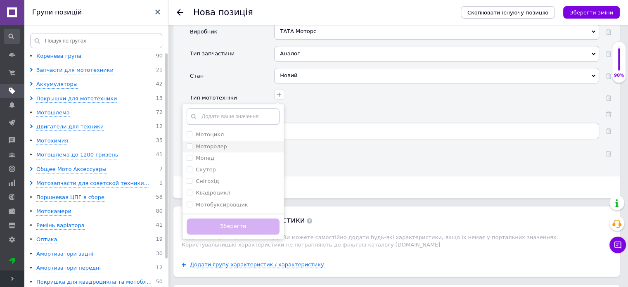
drag, startPoint x: 213, startPoint y: 124, endPoint x: 210, endPoint y: 137, distance: 13.9
click at [213, 131] on label "Мотоцикл" at bounding box center [210, 134] width 28 height 6
checkbox input "true"
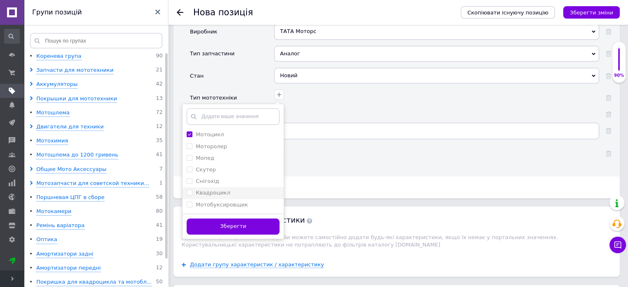
drag, startPoint x: 207, startPoint y: 145, endPoint x: 226, endPoint y: 179, distance: 38.4
click at [207, 155] on label "Мопед" at bounding box center [205, 158] width 19 height 6
checkbox input "true"
click at [251, 218] on button "Зберегти" at bounding box center [233, 226] width 93 height 16
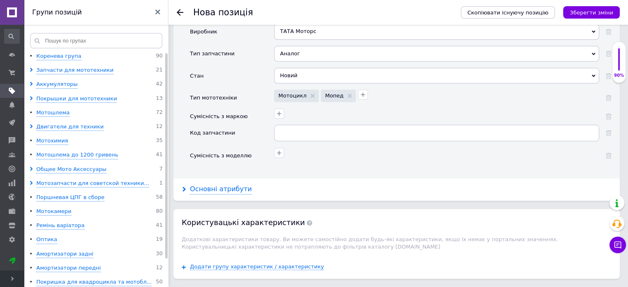
click at [213, 184] on div "Основні атрибути" at bounding box center [221, 188] width 62 height 9
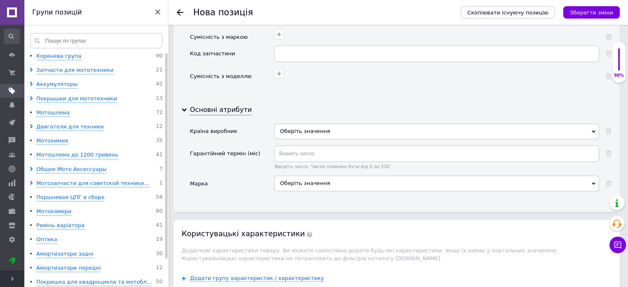
scroll to position [943, 0]
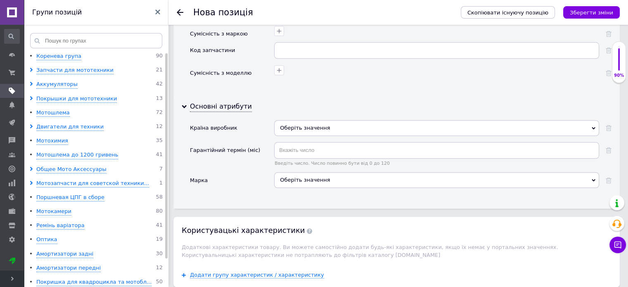
click at [318, 120] on div "Оберіть значення" at bounding box center [436, 128] width 325 height 16
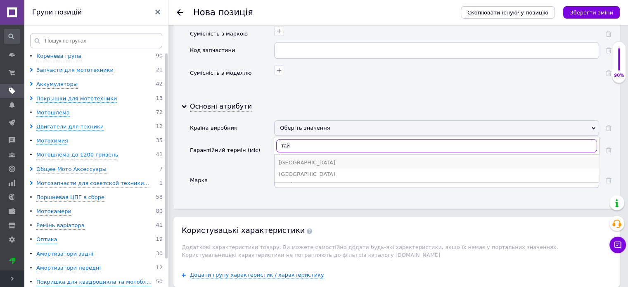
type input "тай"
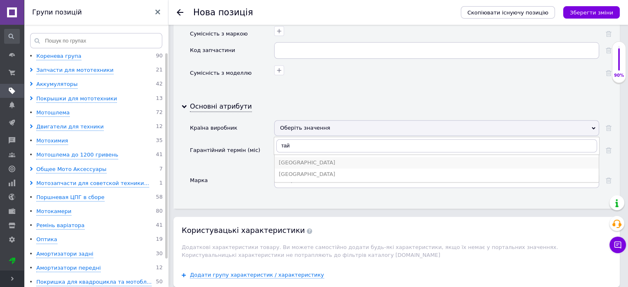
click at [293, 159] on div "[GEOGRAPHIC_DATA]" at bounding box center [437, 162] width 316 height 7
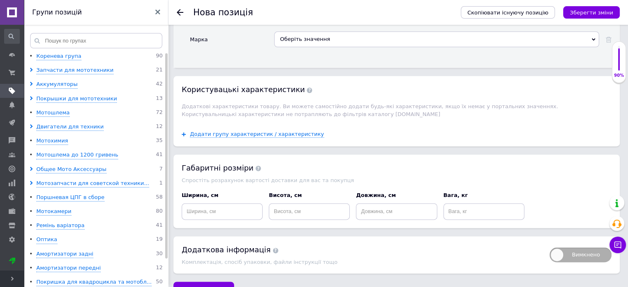
scroll to position [1093, 0]
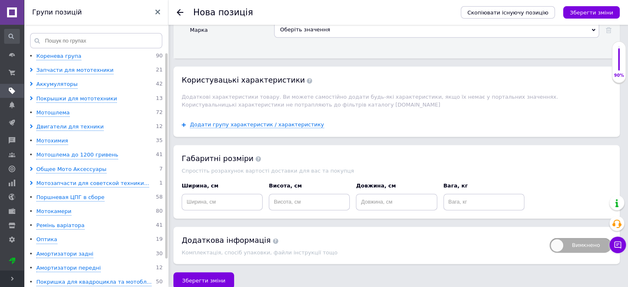
click at [242, 182] on div "Ширина, см" at bounding box center [222, 196] width 81 height 28
click at [243, 196] on input at bounding box center [222, 202] width 81 height 17
type input "20"
click at [300, 194] on input at bounding box center [309, 202] width 81 height 17
type input "20"
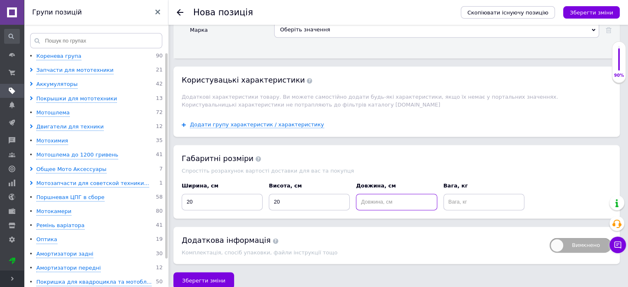
click at [382, 194] on input at bounding box center [396, 202] width 81 height 17
type input "10"
click at [470, 194] on input at bounding box center [483, 202] width 81 height 17
type input "1"
click at [598, 16] on icon "Зберегти зміни" at bounding box center [590, 12] width 43 height 6
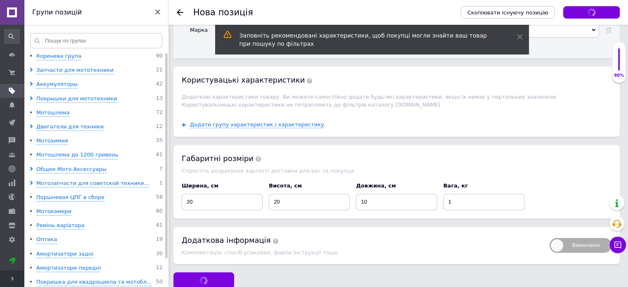
scroll to position [1037, 0]
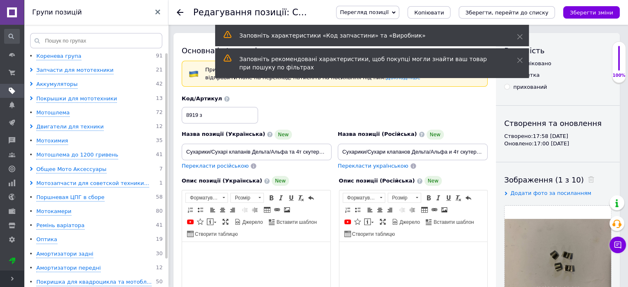
click at [179, 13] on use at bounding box center [180, 12] width 7 height 7
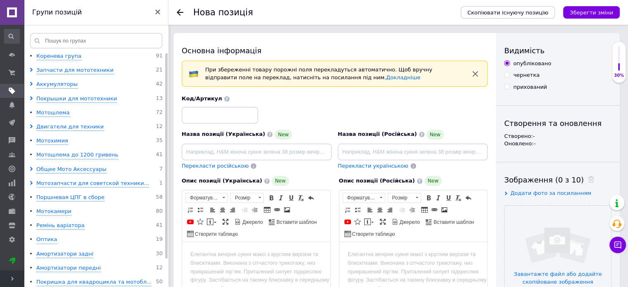
click at [177, 13] on icon at bounding box center [180, 12] width 7 height 7
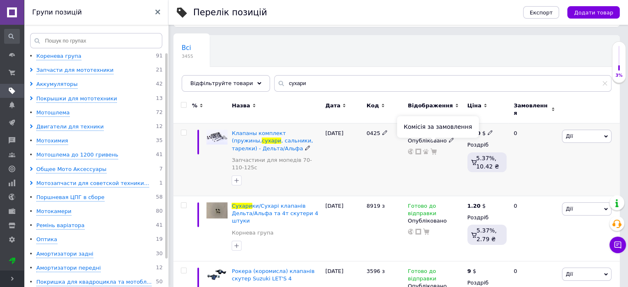
scroll to position [69, 0]
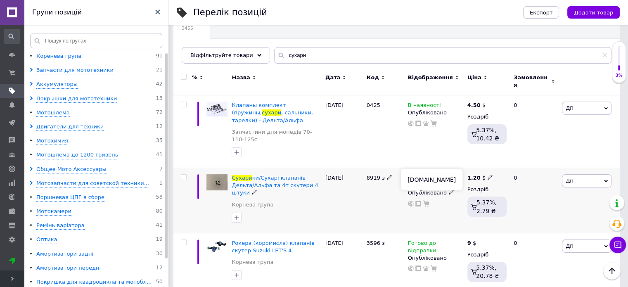
click at [416, 201] on use at bounding box center [418, 204] width 6 height 6
click at [442, 102] on icon at bounding box center [444, 104] width 5 height 5
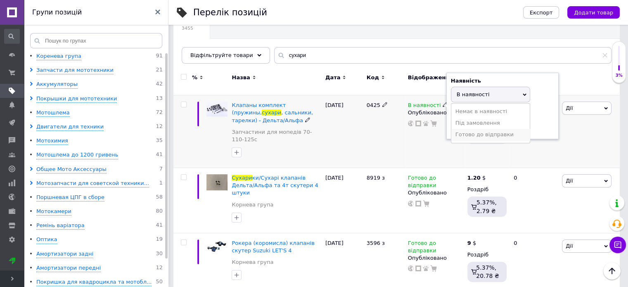
click at [470, 130] on li "Готово до відправки" at bounding box center [490, 135] width 78 height 12
click at [402, 136] on div "0425" at bounding box center [384, 131] width 41 height 73
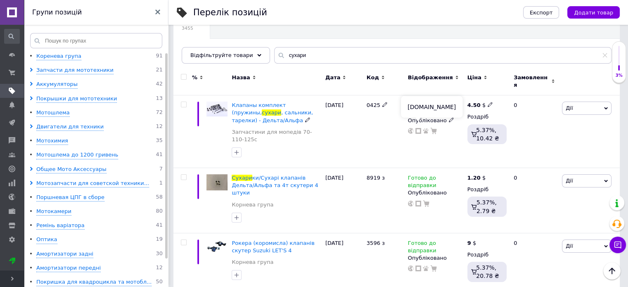
click at [418, 128] on icon at bounding box center [418, 131] width 6 height 6
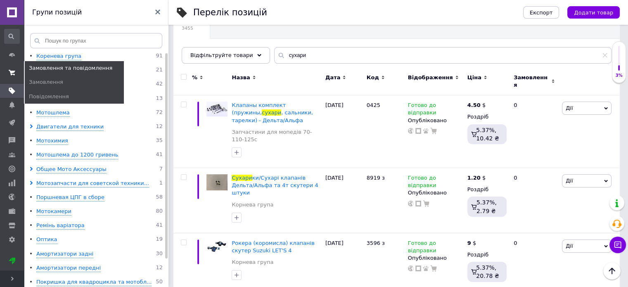
click at [13, 71] on use at bounding box center [12, 72] width 7 height 5
